Goal: Download file/media

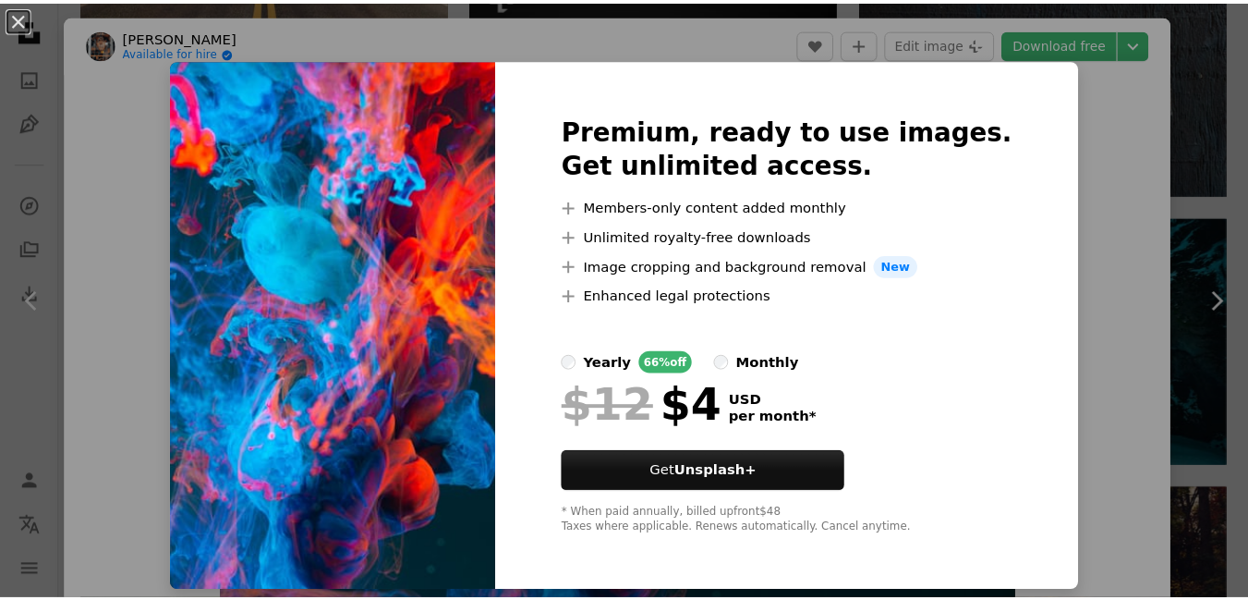
scroll to position [5366, 0]
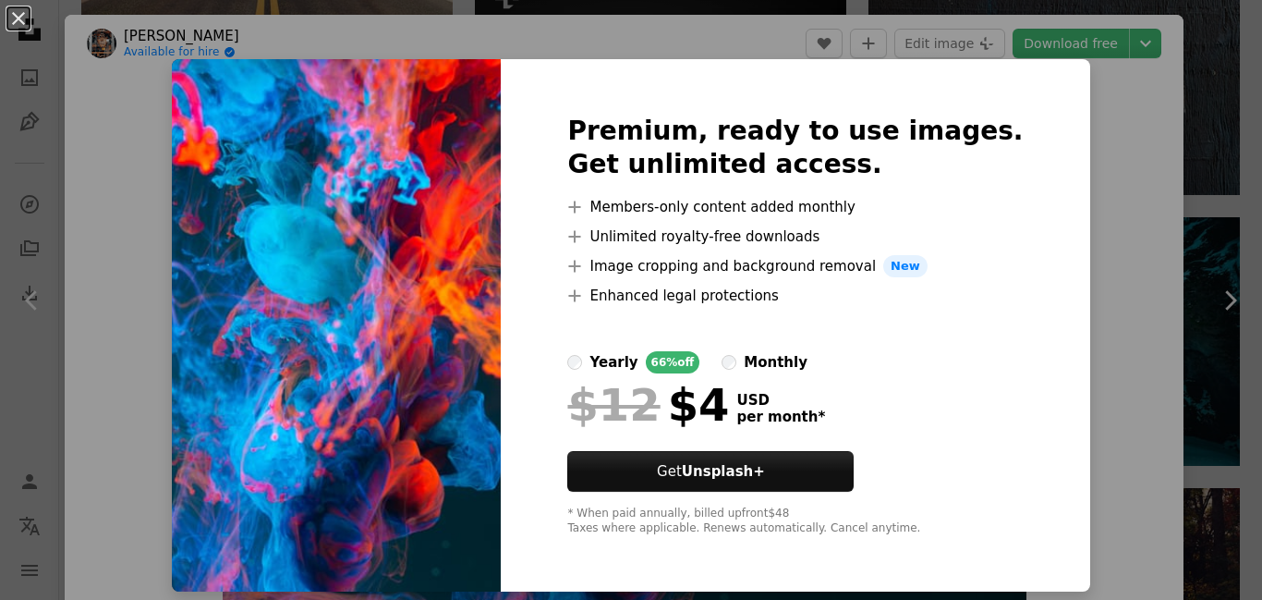
click at [1084, 197] on div "An X shape Premium, ready to use images. Get unlimited access. A plus sign Memb…" at bounding box center [631, 300] width 1262 height 600
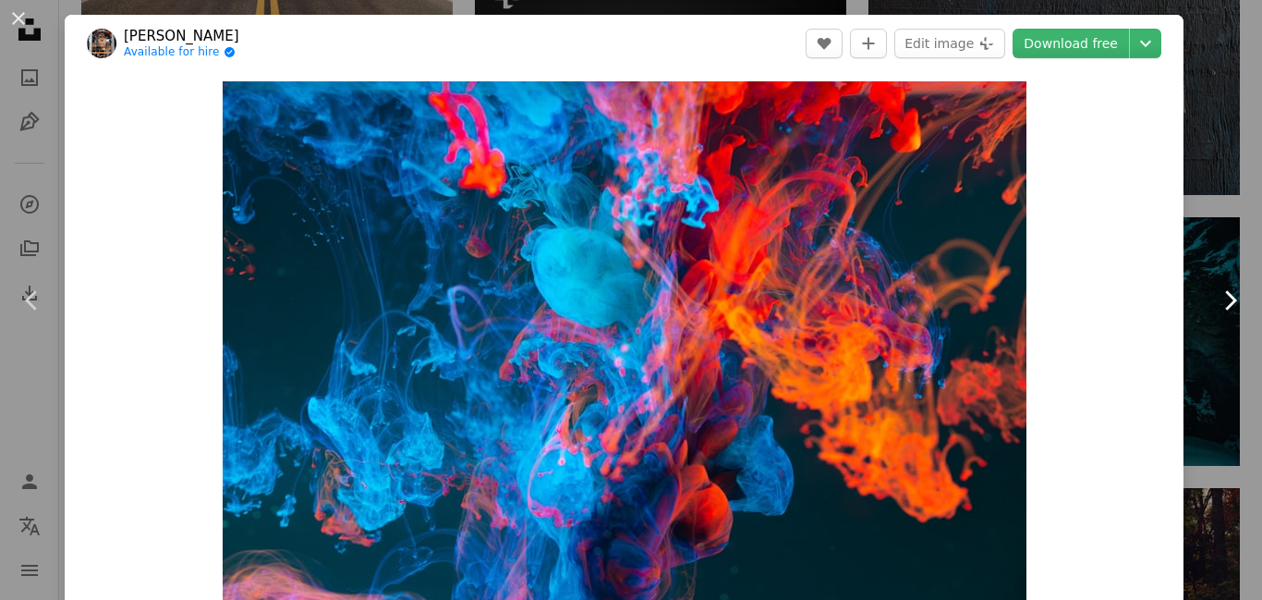
click at [23, 289] on icon "Chevron left" at bounding box center [33, 301] width 30 height 30
click at [779, 299] on img "Zoom in on this image" at bounding box center [625, 349] width 804 height 536
click at [1225, 302] on icon at bounding box center [1231, 299] width 12 height 19
click at [1215, 309] on icon "Chevron right" at bounding box center [1230, 301] width 30 height 30
click at [17, 26] on button "An X shape" at bounding box center [18, 18] width 22 height 22
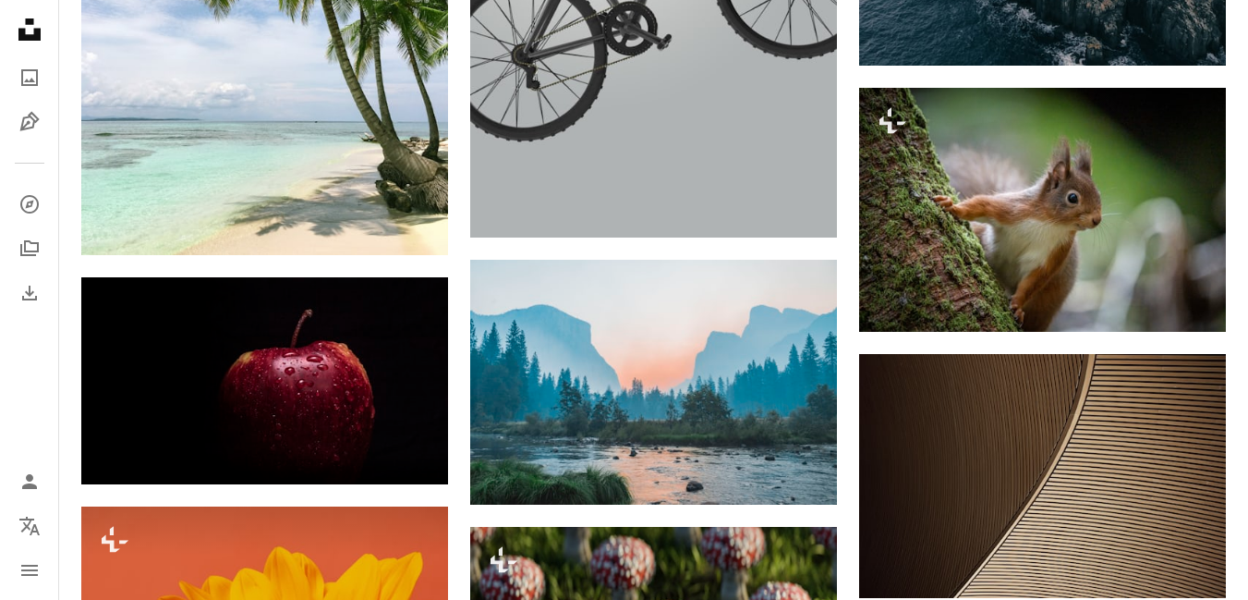
scroll to position [22973, 0]
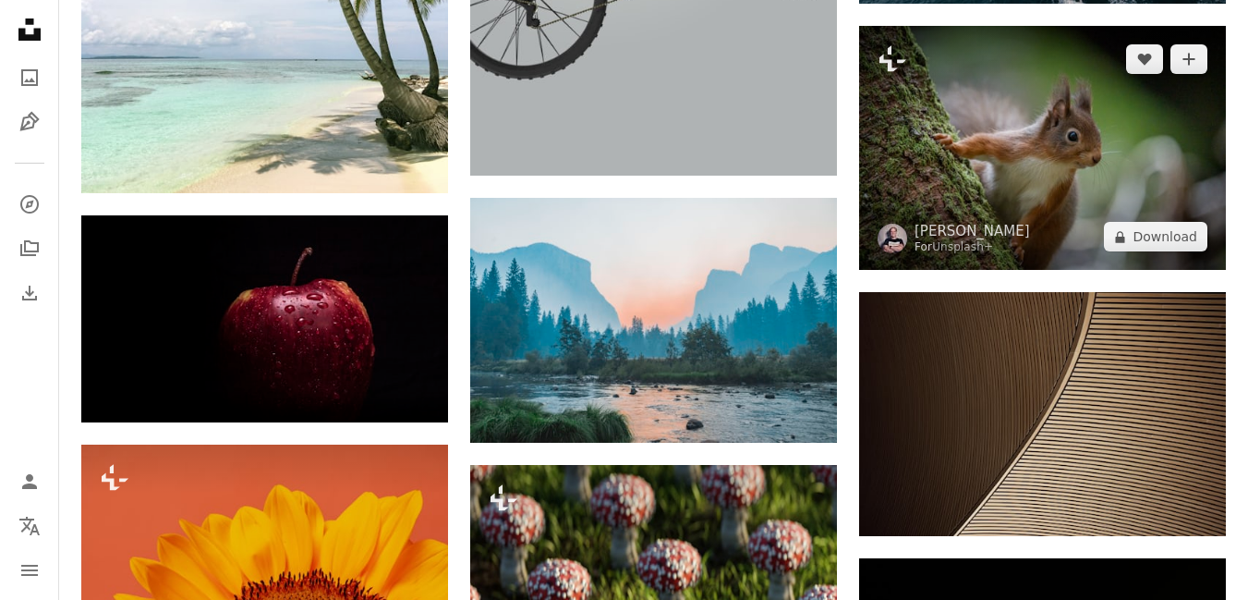
click at [1051, 135] on img at bounding box center [1042, 148] width 367 height 244
click at [1141, 223] on button "A lock Download" at bounding box center [1155, 237] width 103 height 30
click at [1104, 222] on button "A lock Download" at bounding box center [1155, 237] width 103 height 30
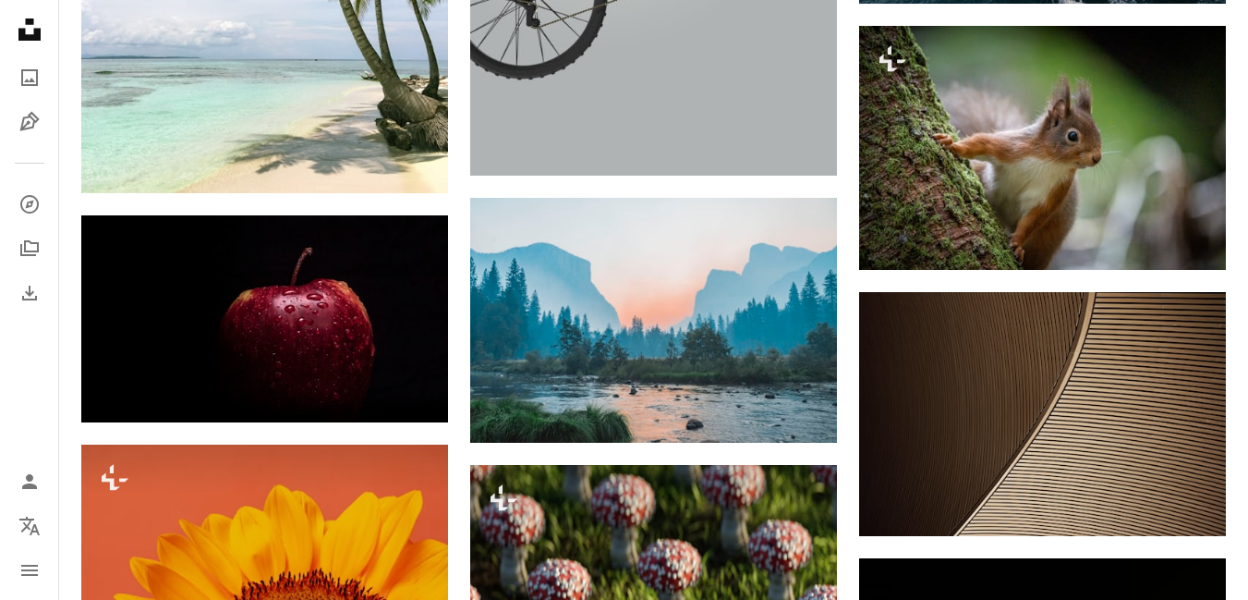
scroll to position [22285, 0]
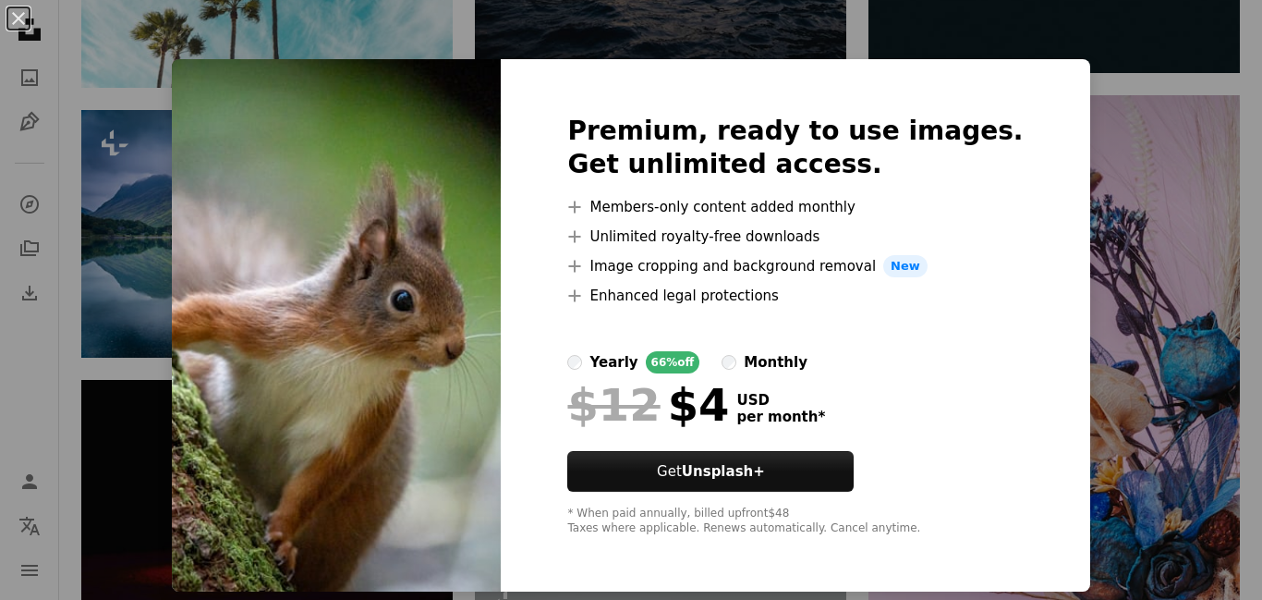
click at [1124, 159] on div "An X shape Premium, ready to use images. Get unlimited access. A plus sign Memb…" at bounding box center [631, 300] width 1262 height 600
